Goal: Task Accomplishment & Management: Manage account settings

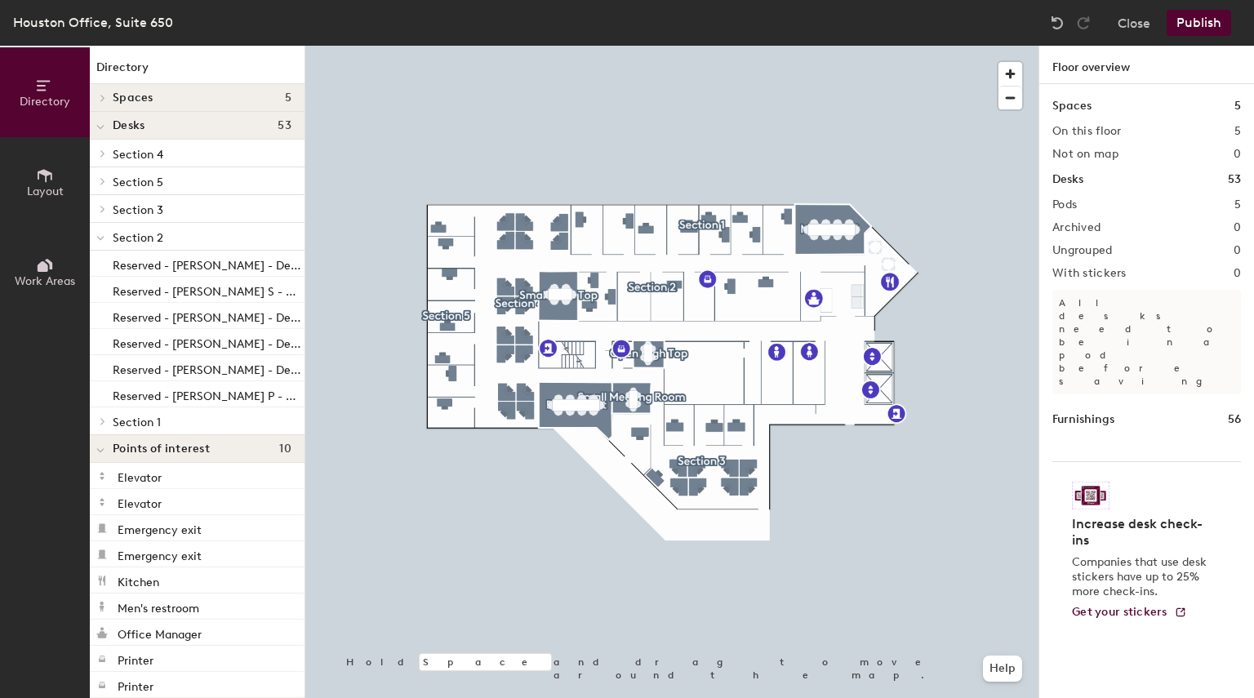
click at [748, 46] on div at bounding box center [671, 46] width 733 height 0
click at [34, 177] on button "Layout" at bounding box center [45, 182] width 90 height 90
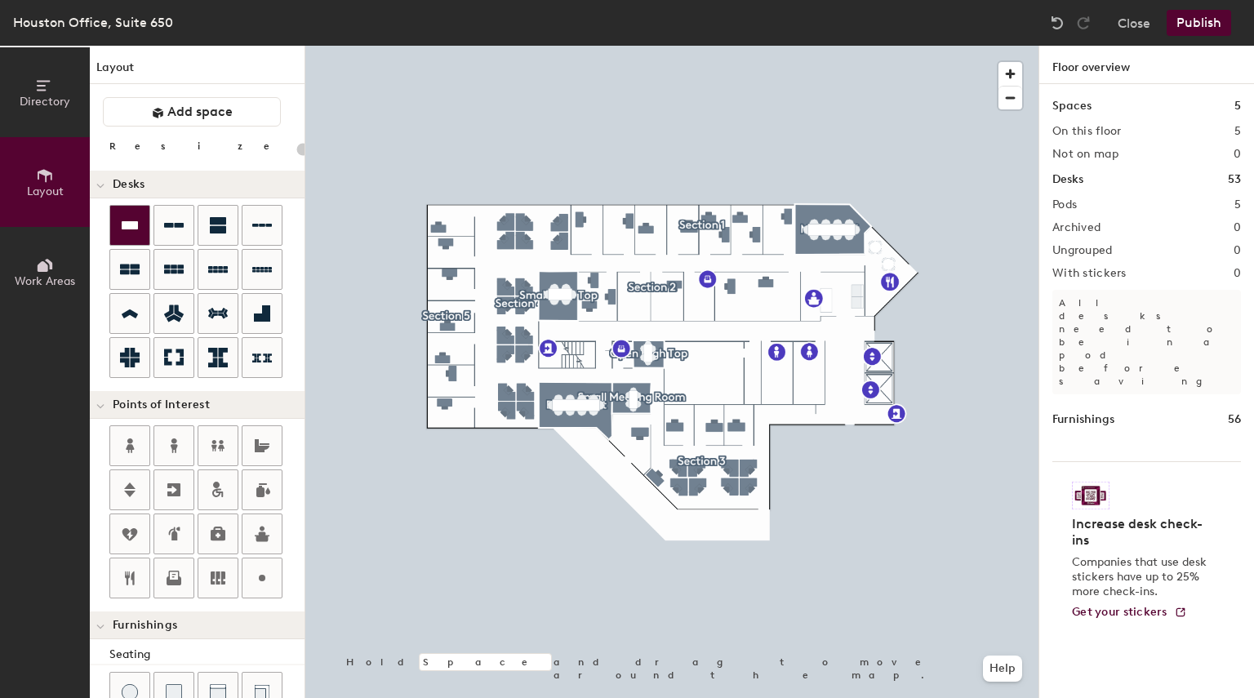
click at [128, 221] on icon at bounding box center [130, 225] width 16 height 8
type input "140"
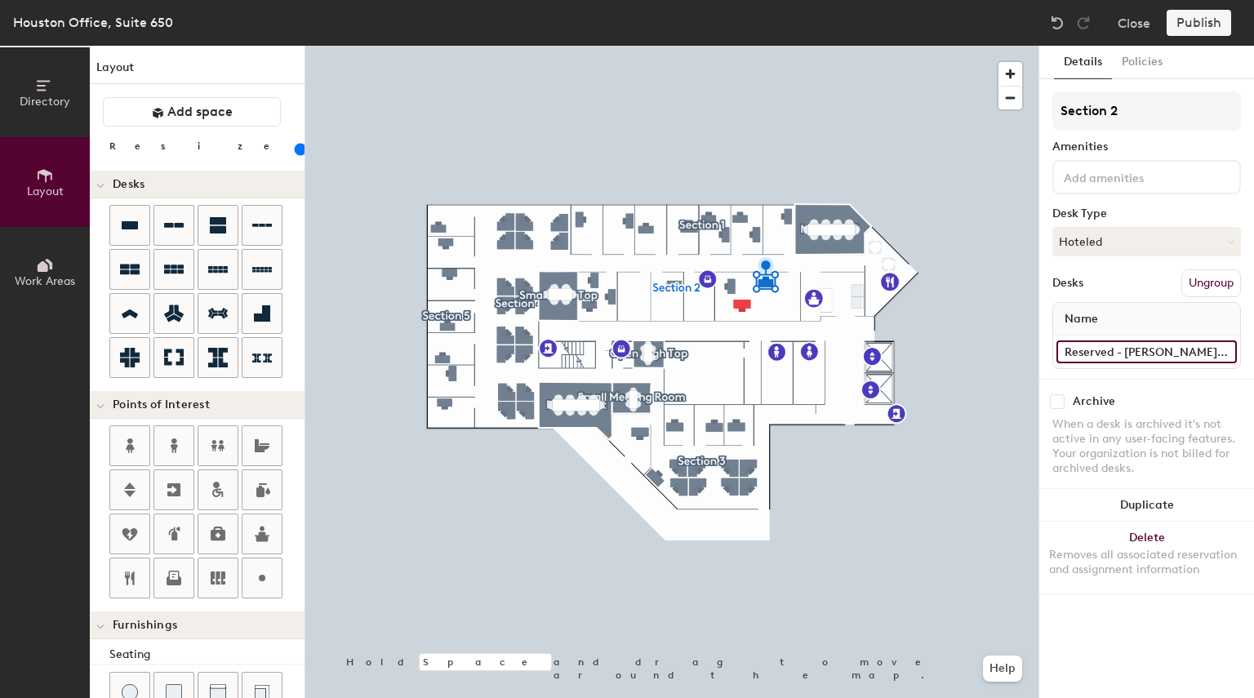
click at [1130, 352] on input "Reserved - [PERSON_NAME] S - Desk 110-A" at bounding box center [1147, 352] width 180 height 23
click at [1128, 352] on input "Reserved - [PERSON_NAME] S - Desk 110-A" at bounding box center [1147, 352] width 180 height 23
drag, startPoint x: 1124, startPoint y: 350, endPoint x: 1191, endPoint y: 356, distance: 67.2
click at [1191, 356] on input "Reserved - [PERSON_NAME] S - Desk 110-A" at bounding box center [1147, 352] width 180 height 23
click at [1193, 355] on input "Reserved - [PERSON_NAME] S - Desk 110-A" at bounding box center [1147, 352] width 180 height 23
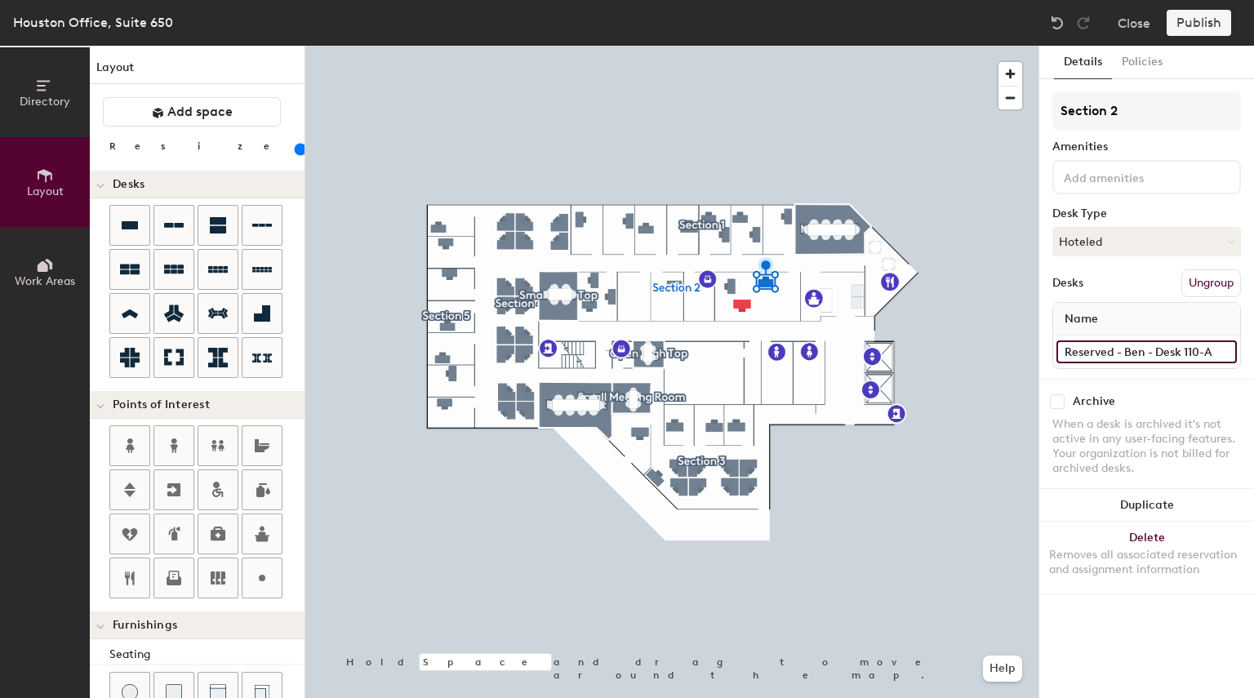
click at [1133, 352] on input "Reserved - Ben - Desk 110-A" at bounding box center [1147, 352] width 180 height 23
click at [1143, 354] on input "Reserved - Ben - Desk 110-A" at bounding box center [1147, 352] width 180 height 23
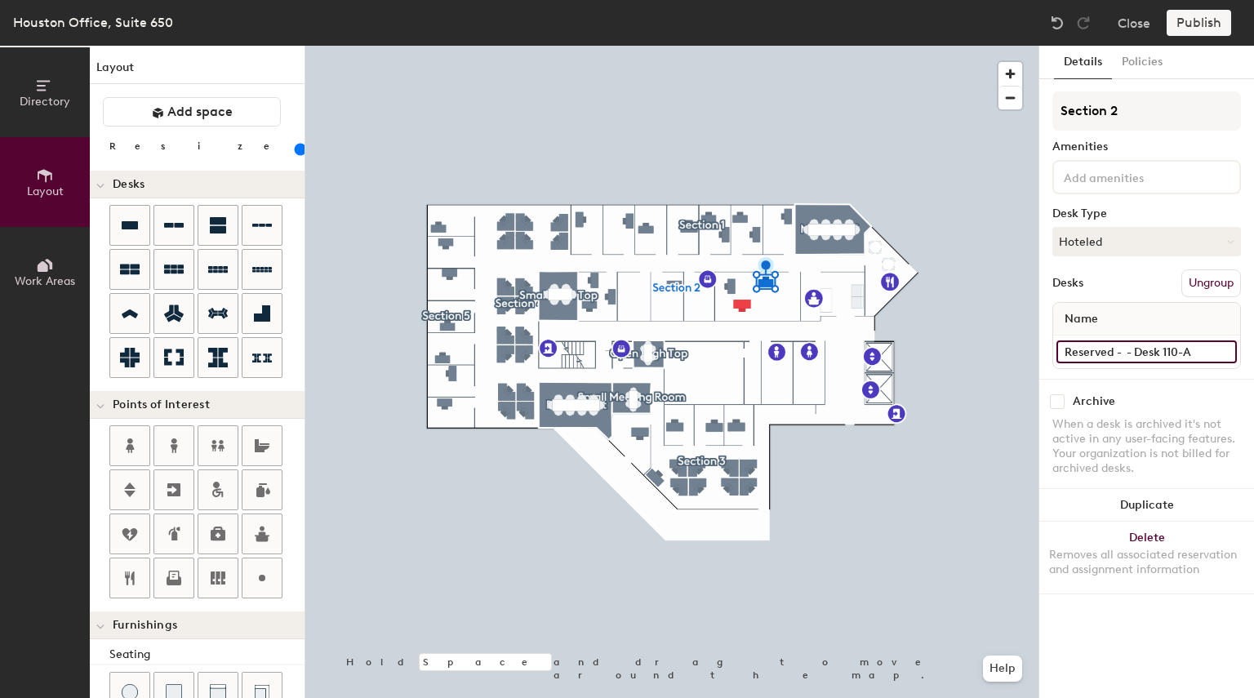
paste input "[PERSON_NAME]"
type input "Reserved - [PERSON_NAME] - Desk 110-A"
click at [1146, 380] on div "Archive When a desk is archived it's not active in any user-facing features. Yo…" at bounding box center [1146, 437] width 215 height 117
click at [1161, 352] on input "Reserved - [PERSON_NAME] - Desk 110-A" at bounding box center [1147, 352] width 180 height 23
click at [1182, 352] on input "Reserved - [PERSON_NAME] - Desk 110-A" at bounding box center [1147, 352] width 180 height 23
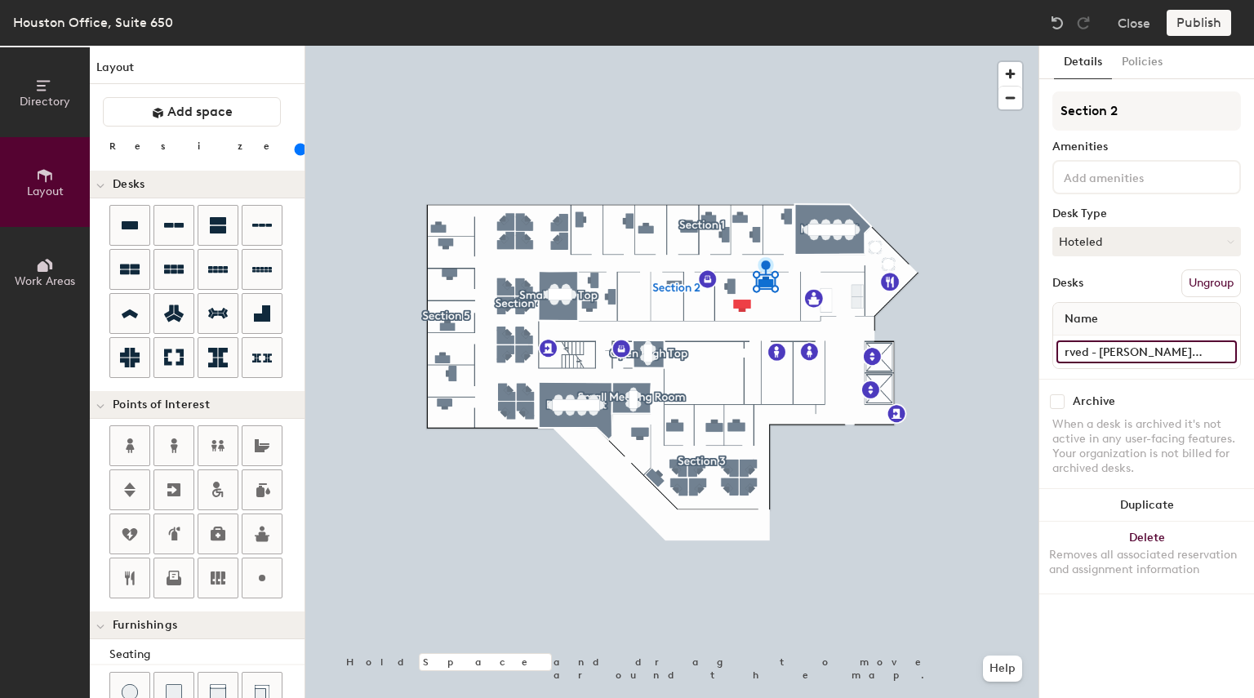
scroll to position [0, 38]
drag, startPoint x: 1183, startPoint y: 352, endPoint x: 1240, endPoint y: 352, distance: 56.3
click at [1240, 352] on div "Reserved - [PERSON_NAME] - Desk 110-A" at bounding box center [1146, 352] width 187 height 33
click at [1137, 350] on input "Reserved - [PERSON_NAME] - Desk 110-A" at bounding box center [1147, 352] width 180 height 23
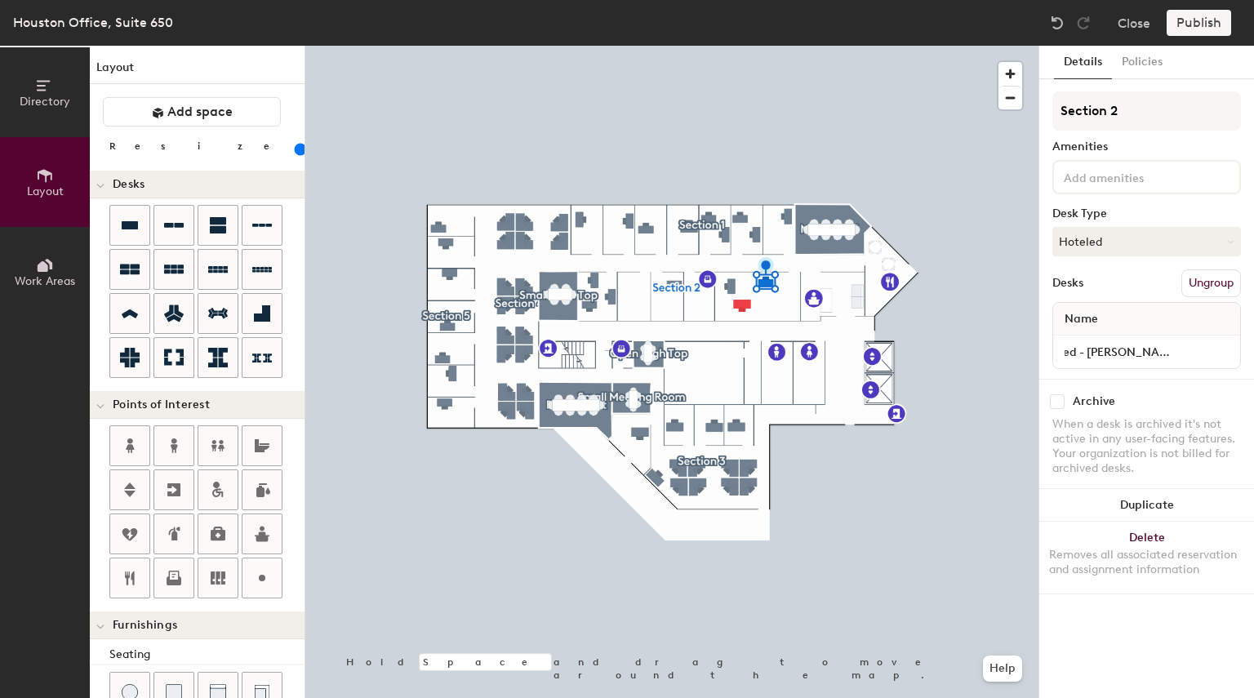
type input "160"
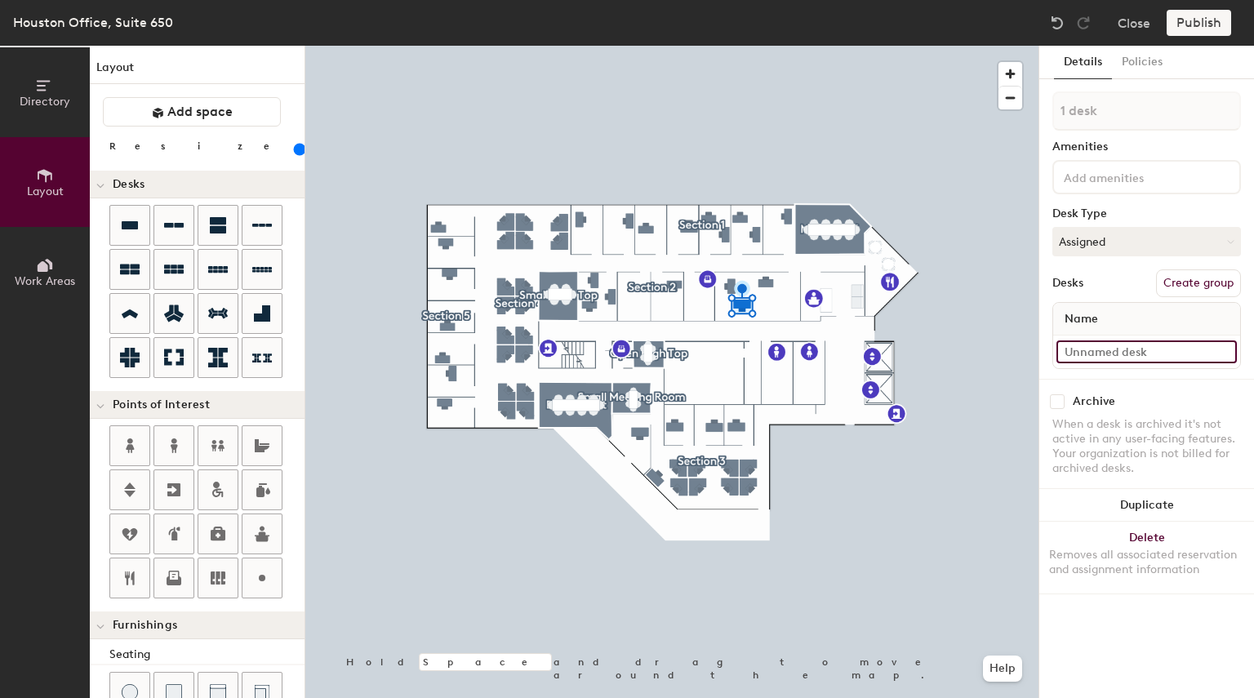
click at [1084, 351] on input at bounding box center [1147, 352] width 180 height 23
paste input "Reserved - [PERSON_NAME] - Desk 110-A"
drag, startPoint x: 1088, startPoint y: 352, endPoint x: 1159, endPoint y: 352, distance: 71.0
click at [1159, 352] on input "Reserved - [PERSON_NAME] - Desk 110-A" at bounding box center [1147, 352] width 180 height 23
click at [1161, 352] on input "Reserved - [PERSON_NAME] - Desk 110-A" at bounding box center [1147, 352] width 180 height 23
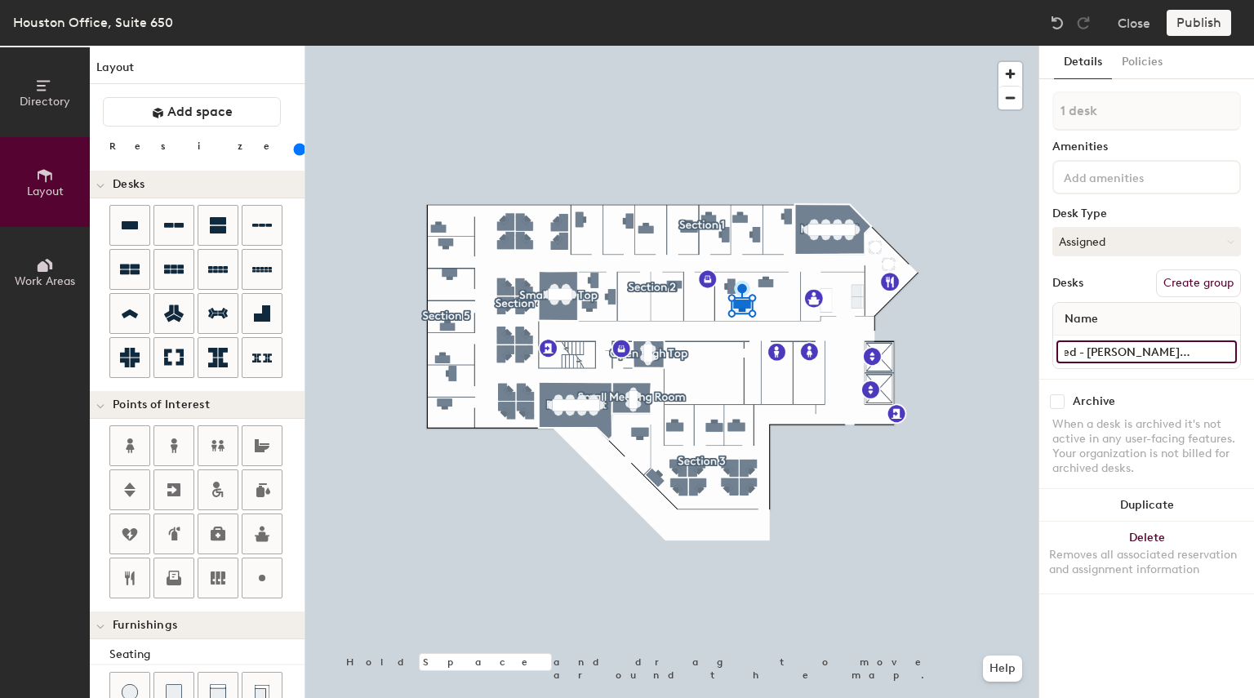
click at [1164, 355] on input "Reserved - [PERSON_NAME] - Desk 110-A" at bounding box center [1147, 352] width 180 height 23
click at [1157, 345] on input "Reserved - [PERSON_NAME] - Desk 110-A" at bounding box center [1147, 352] width 180 height 23
click at [1160, 350] on input "Reserved - [PERSON_NAME] - Desk 110-A" at bounding box center [1147, 352] width 180 height 23
click at [1161, 353] on input "Reserved - [PERSON_NAME] - Desk 110-A" at bounding box center [1147, 352] width 180 height 23
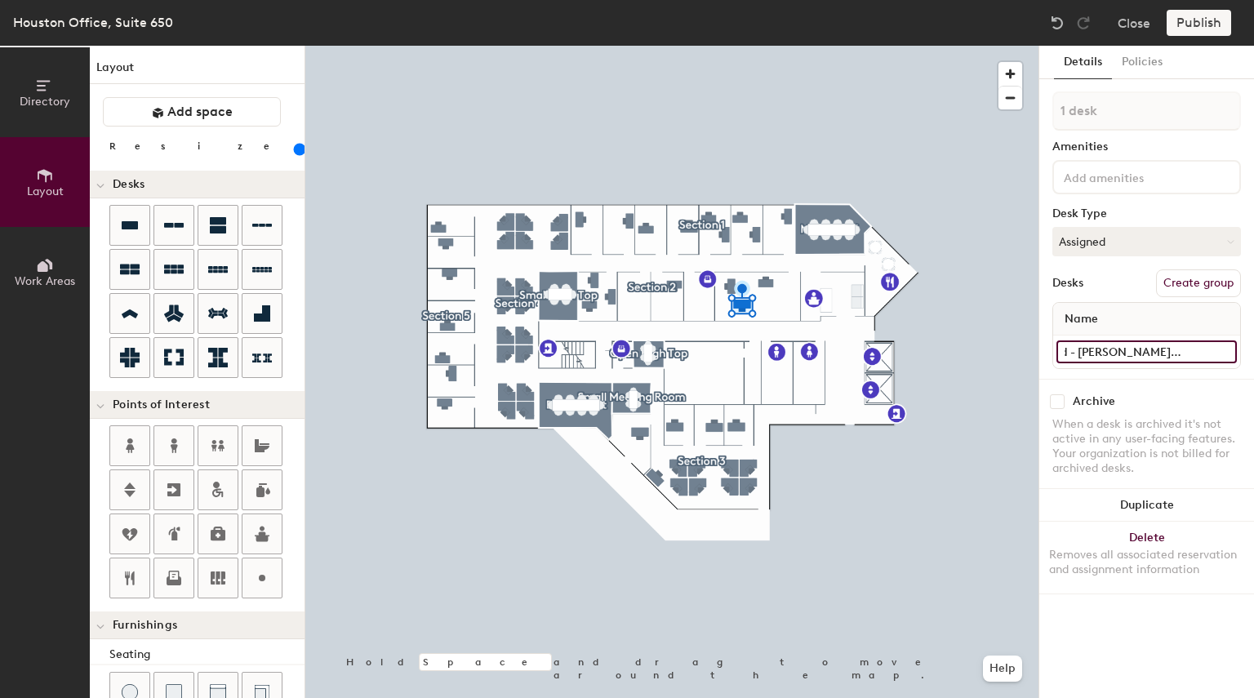
type input "Reserved - [PERSON_NAME] - Desk 110-C"
click at [1195, 404] on div "Archive" at bounding box center [1147, 401] width 189 height 15
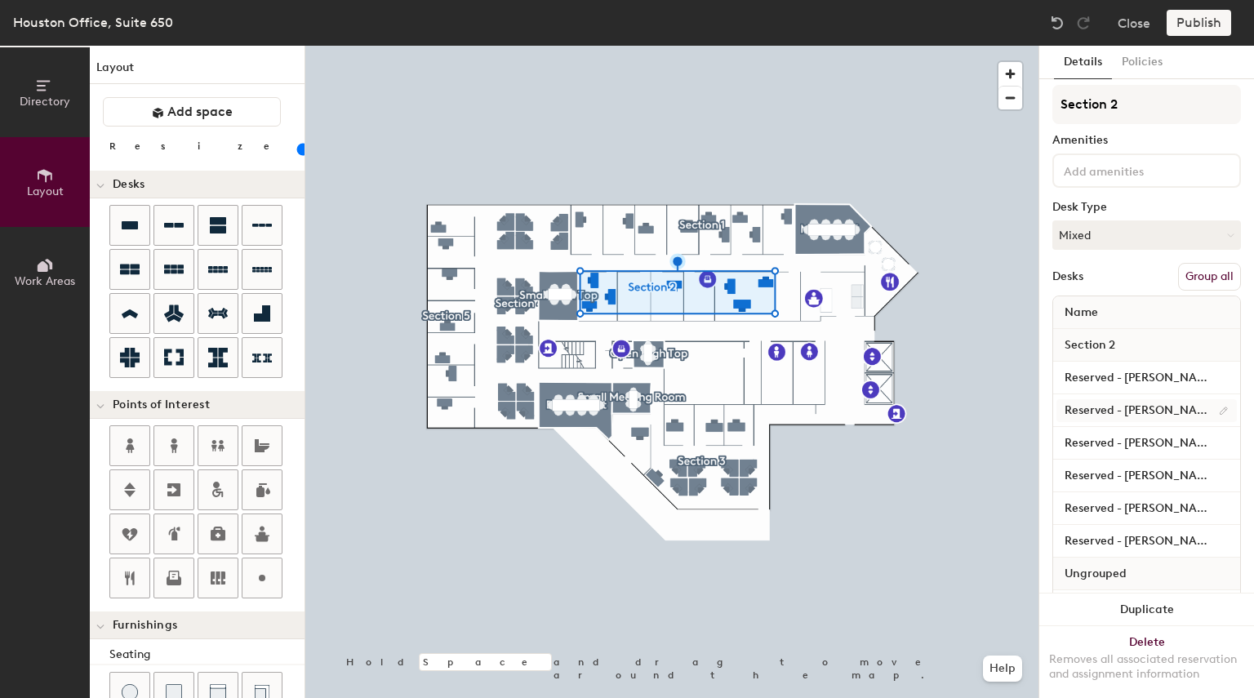
scroll to position [0, 0]
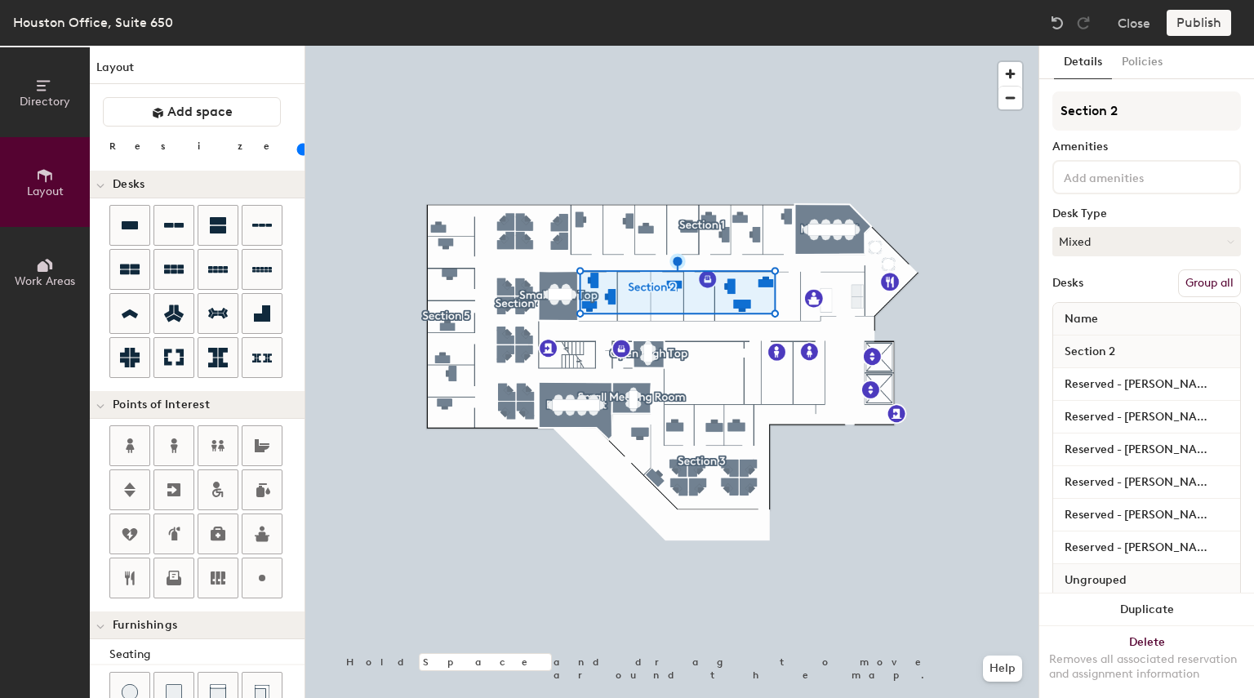
click at [1191, 283] on button "Group all" at bounding box center [1209, 283] width 63 height 28
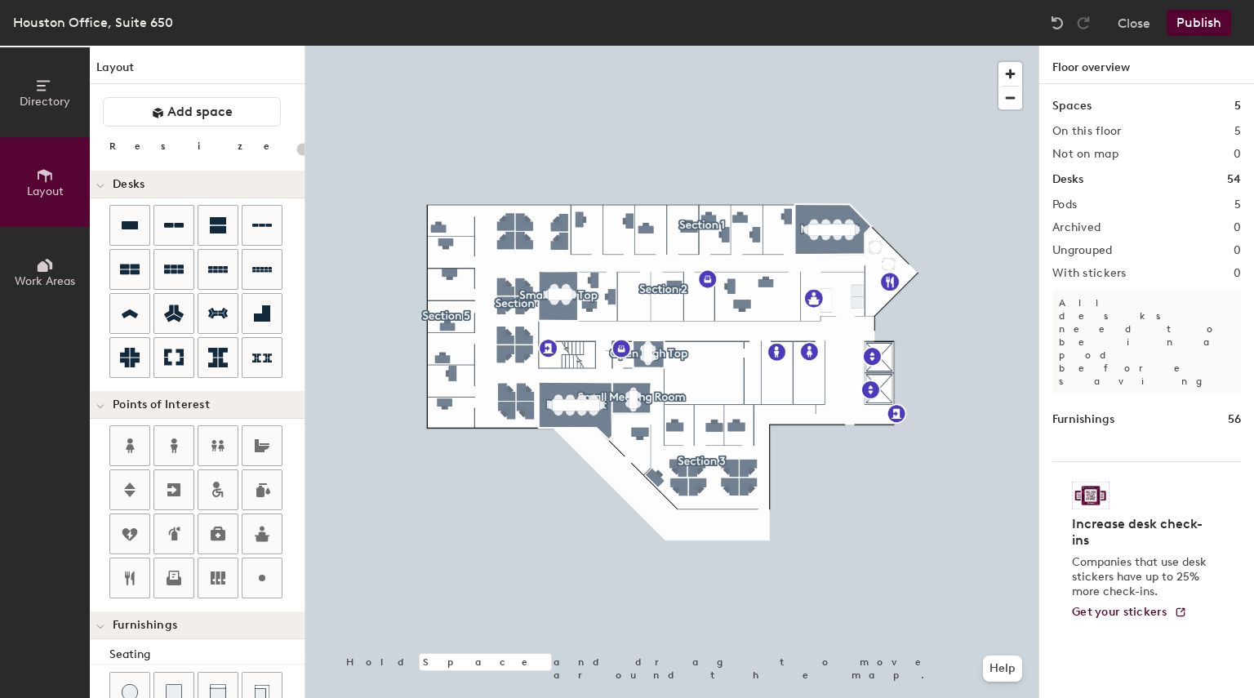
click at [1195, 19] on button "Publish" at bounding box center [1199, 23] width 65 height 26
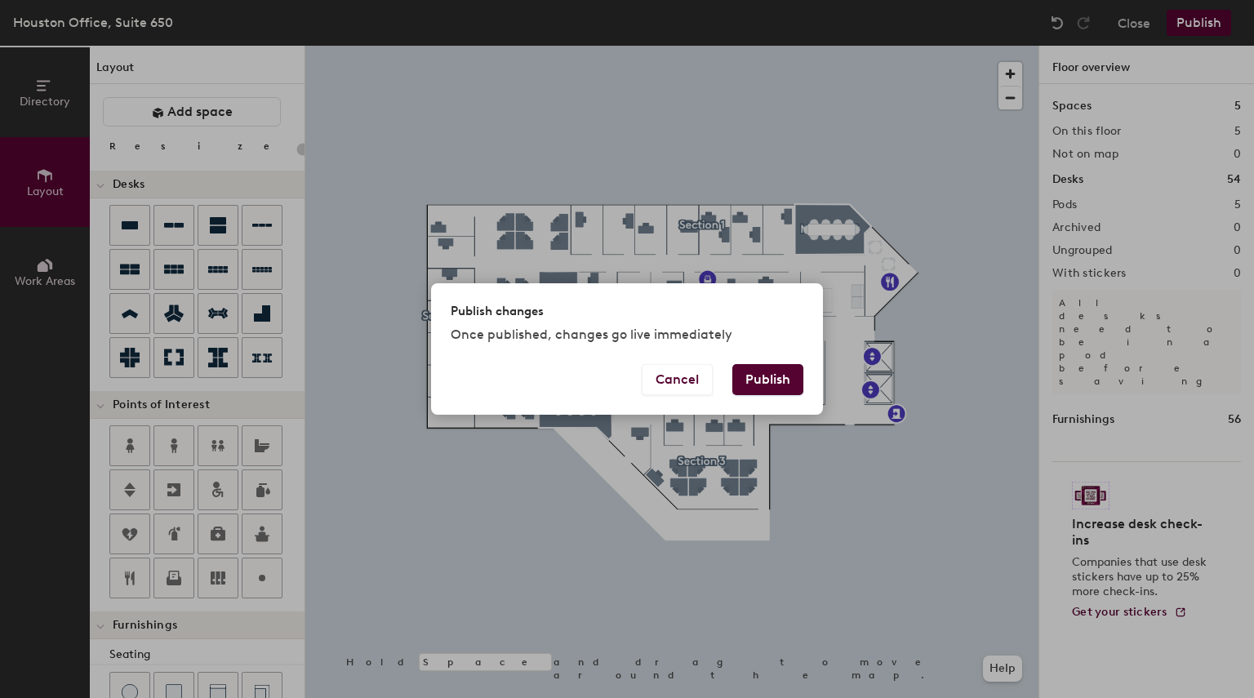
click at [782, 379] on button "Publish" at bounding box center [767, 379] width 71 height 31
type input "20"
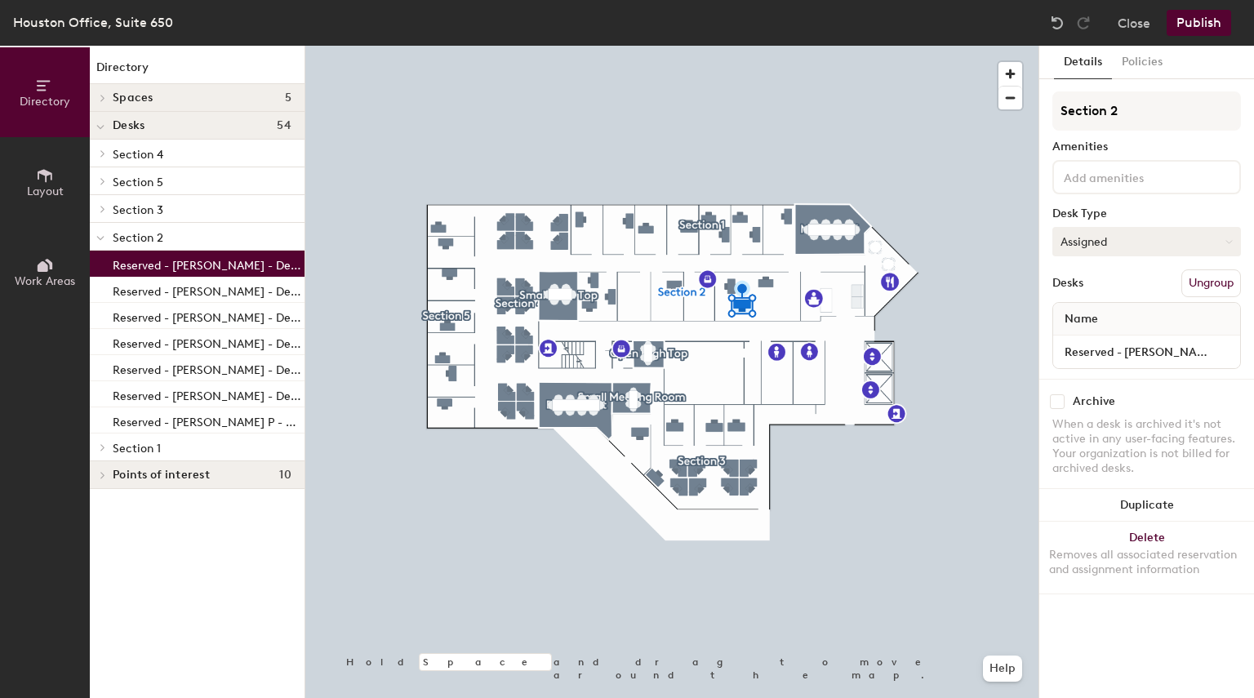
click at [1112, 246] on button "Assigned" at bounding box center [1147, 241] width 189 height 29
click at [1109, 344] on div "Hoteled" at bounding box center [1134, 341] width 163 height 24
click at [1196, 20] on button "Publish" at bounding box center [1199, 23] width 65 height 26
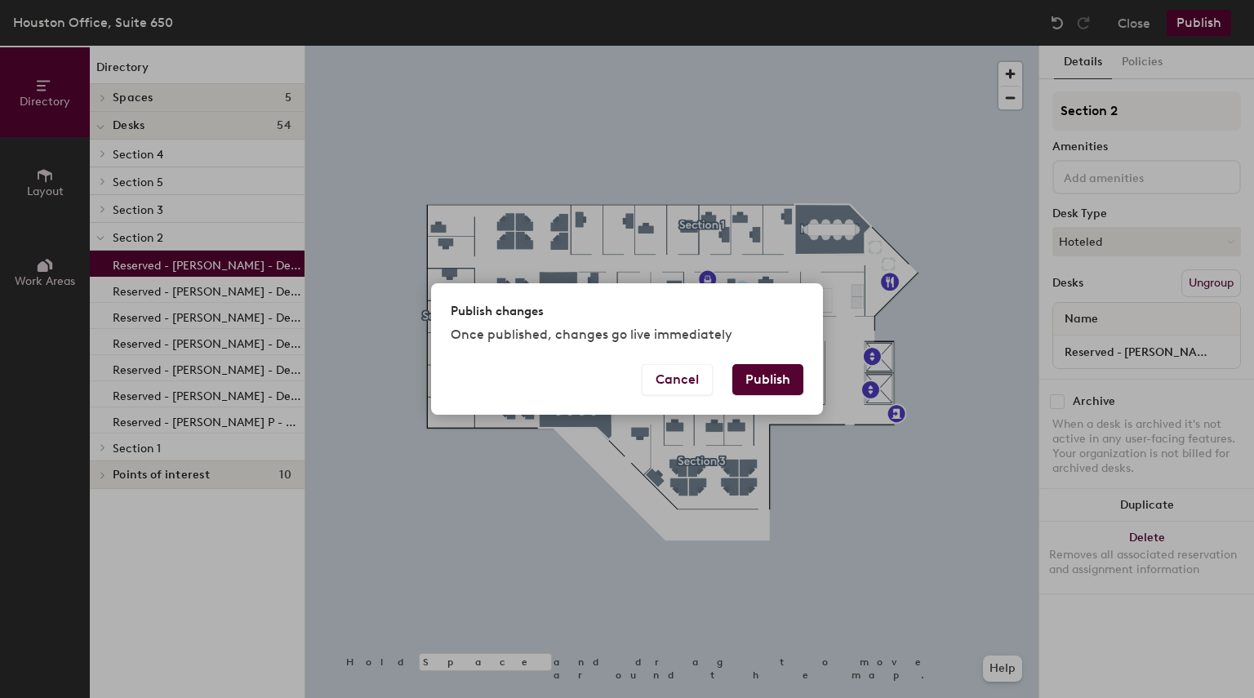
click at [772, 388] on button "Publish" at bounding box center [767, 379] width 71 height 31
